Goal: Transaction & Acquisition: Purchase product/service

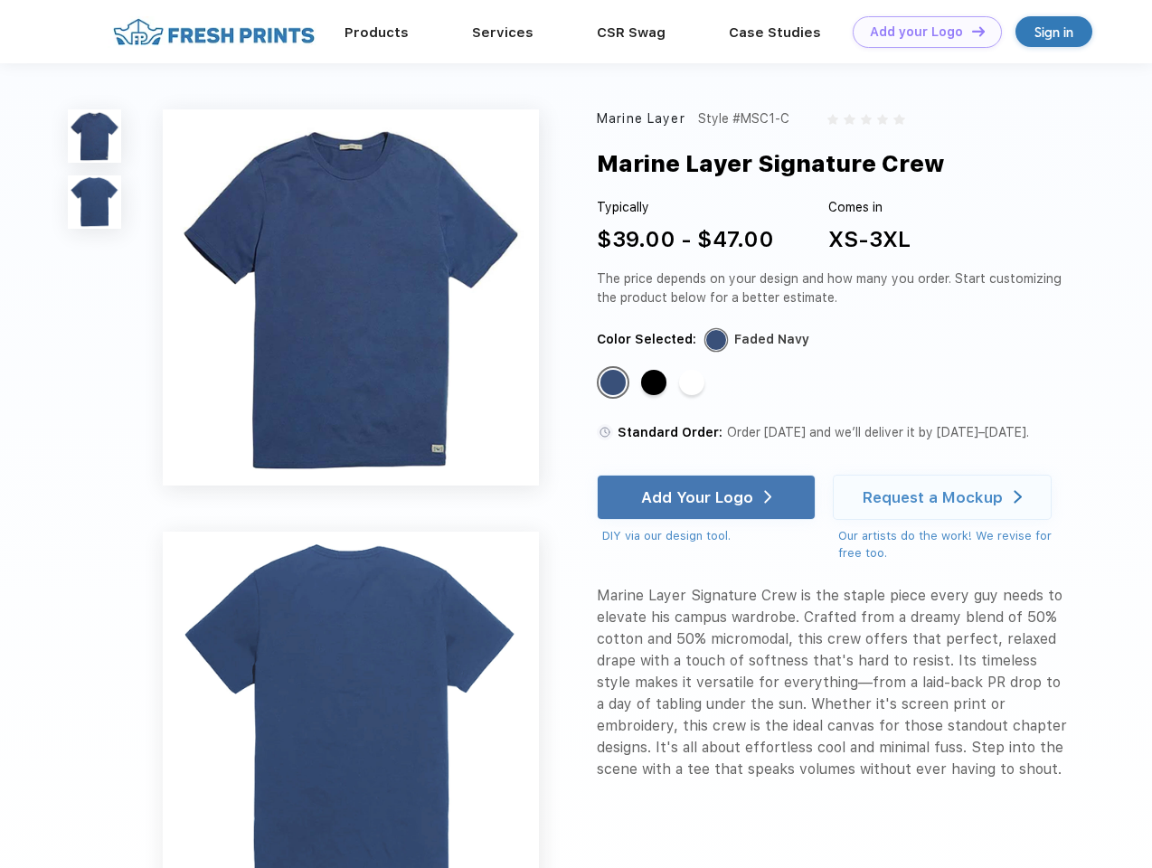
click at [920, 32] on link "Add your Logo Design Tool" at bounding box center [927, 32] width 149 height 32
click at [0, 0] on div "Design Tool" at bounding box center [0, 0] width 0 height 0
click at [970, 31] on link "Add your Logo Design Tool" at bounding box center [927, 32] width 149 height 32
click at [95, 136] on img at bounding box center [94, 135] width 53 height 53
click at [95, 203] on img at bounding box center [94, 201] width 53 height 53
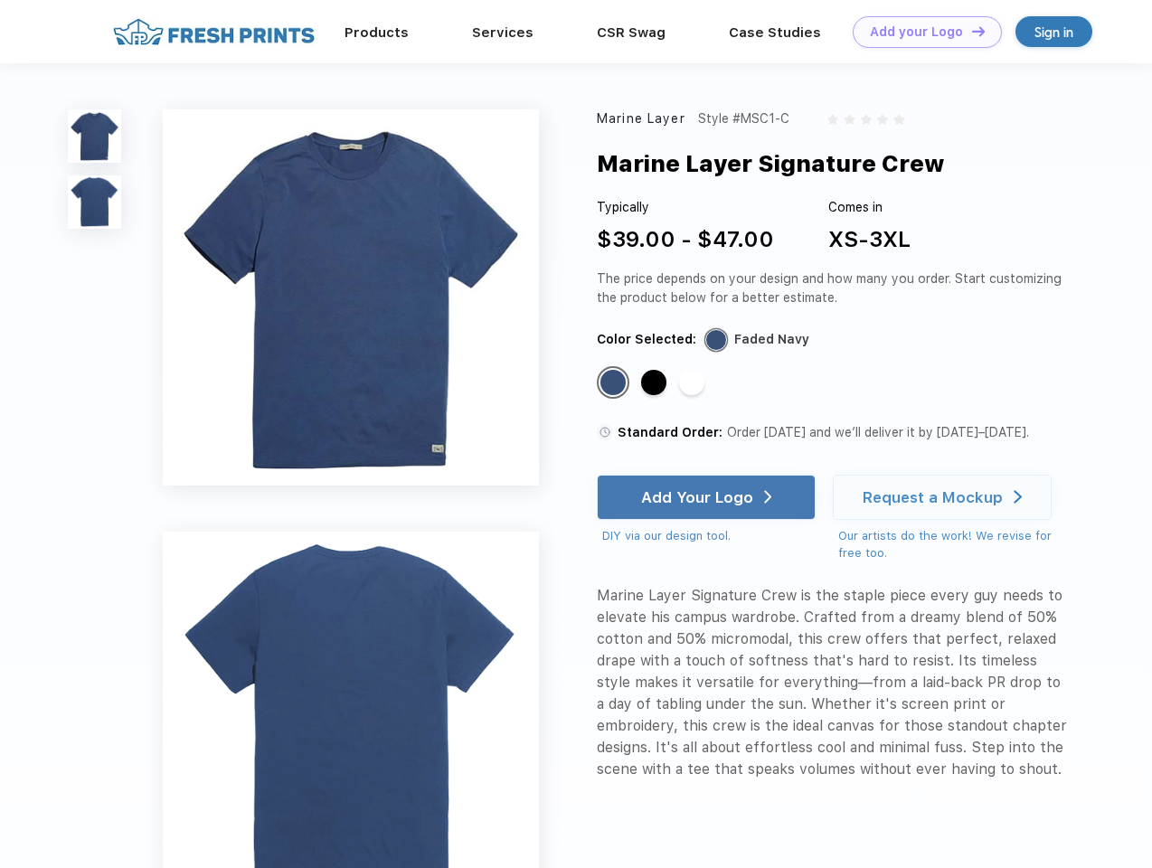
click at [615, 383] on div "Standard Color" at bounding box center [612, 382] width 25 height 25
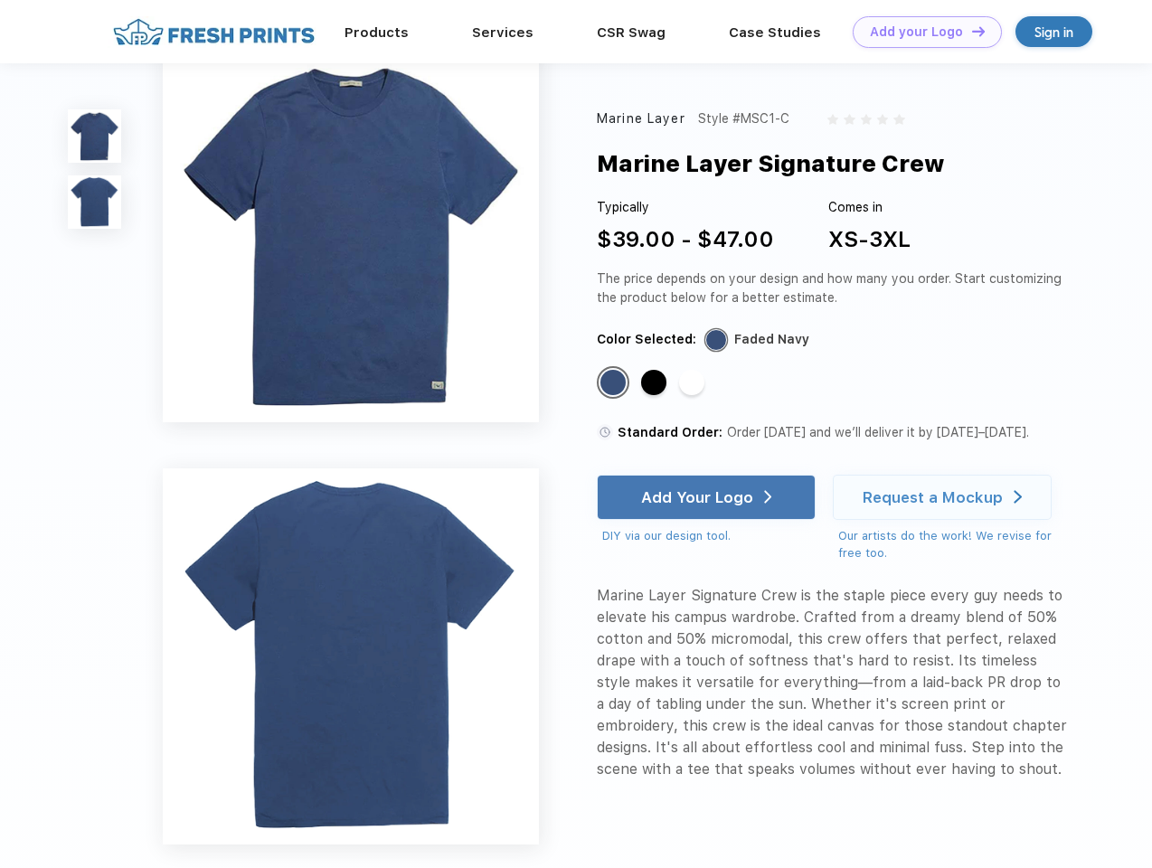
click at [655, 383] on div "Standard Color" at bounding box center [653, 382] width 25 height 25
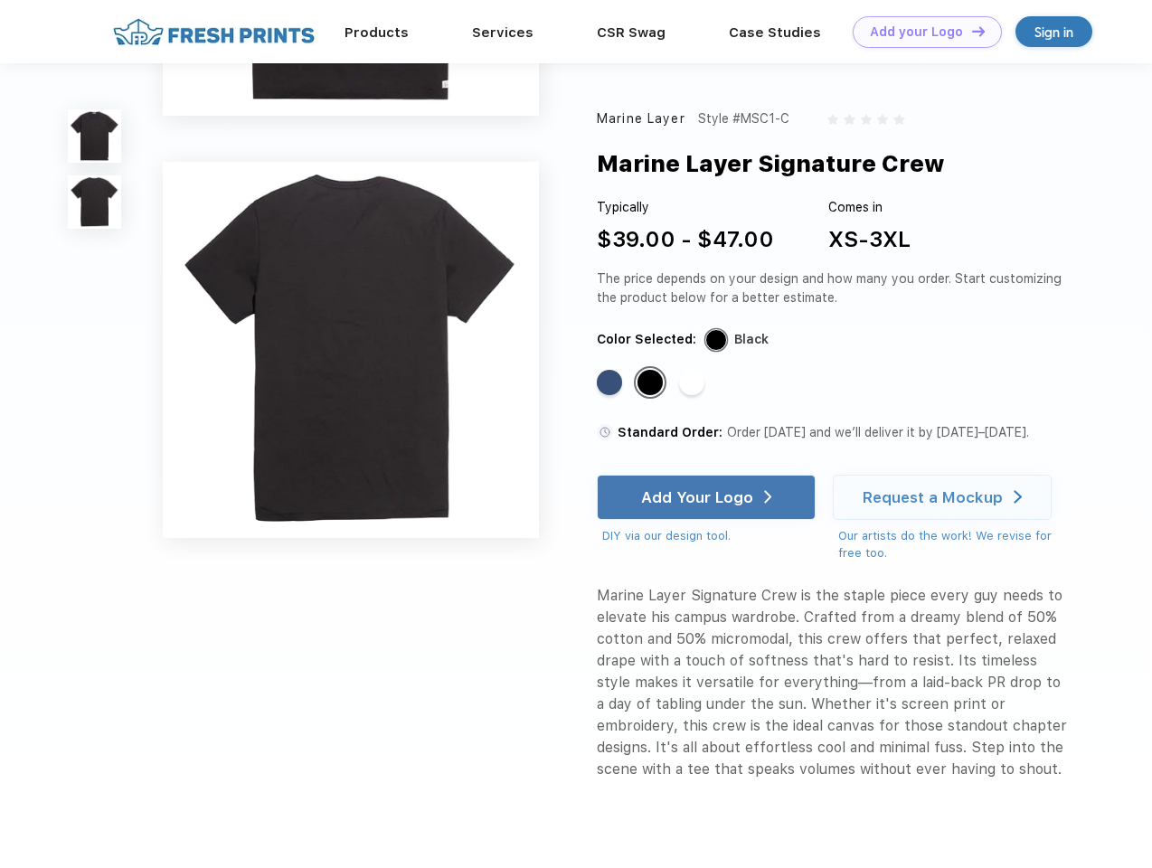
click at [693, 383] on div "Standard Color" at bounding box center [691, 382] width 25 height 25
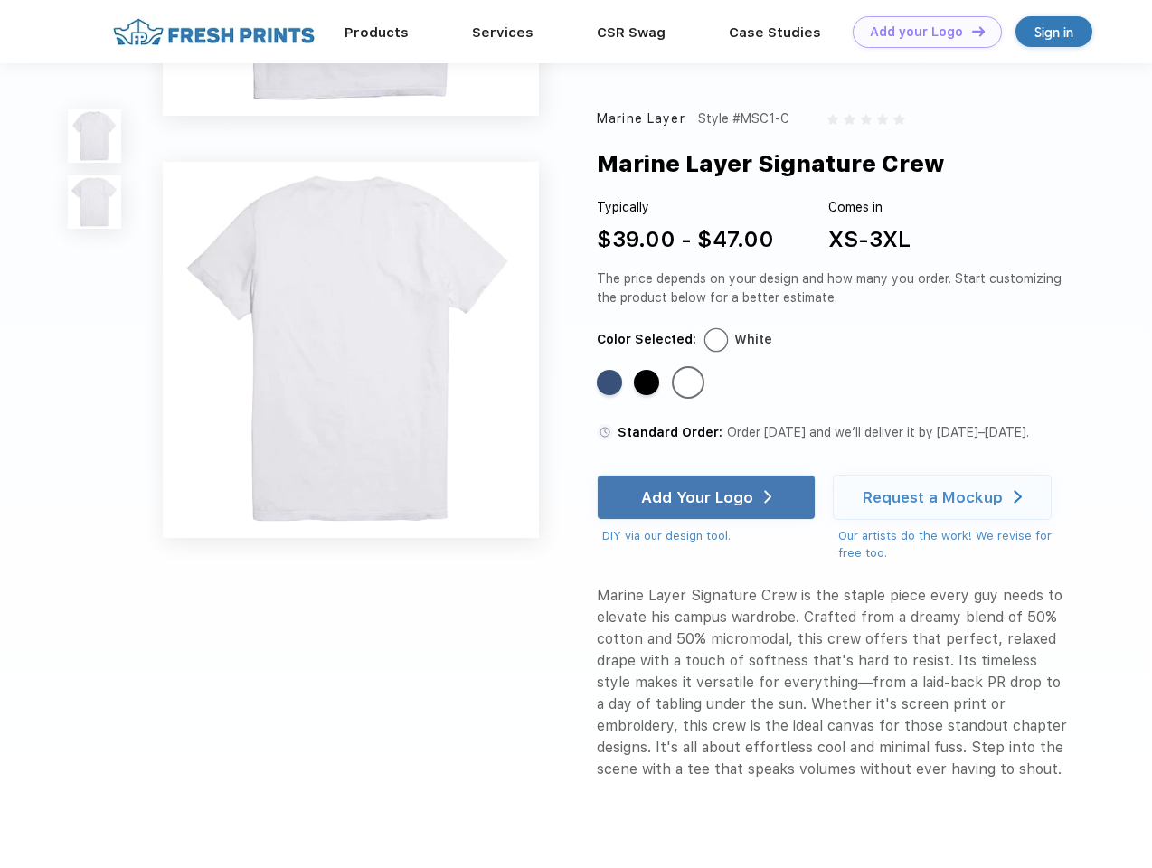
click at [708, 497] on div "Add Your Logo" at bounding box center [697, 497] width 112 height 18
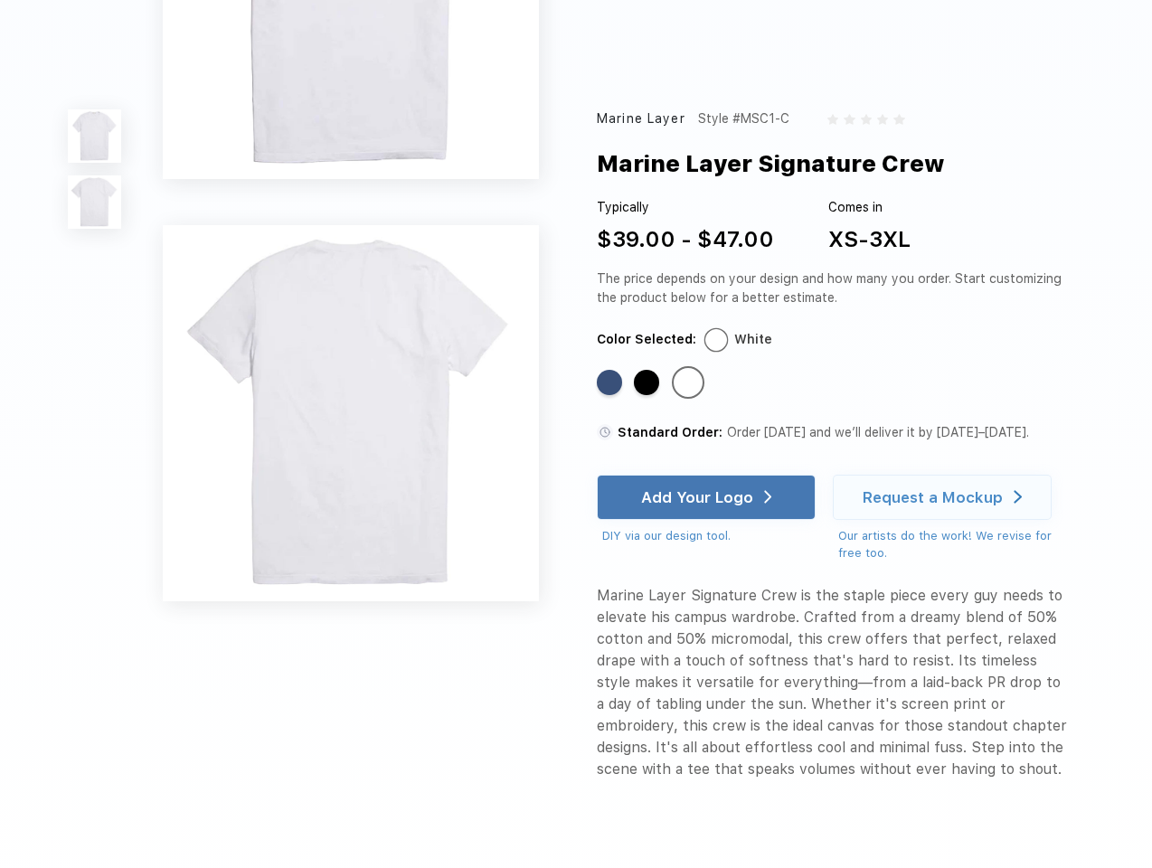
click at [945, 497] on div "Request a Mockup" at bounding box center [932, 497] width 140 height 18
